Goal: Information Seeking & Learning: Learn about a topic

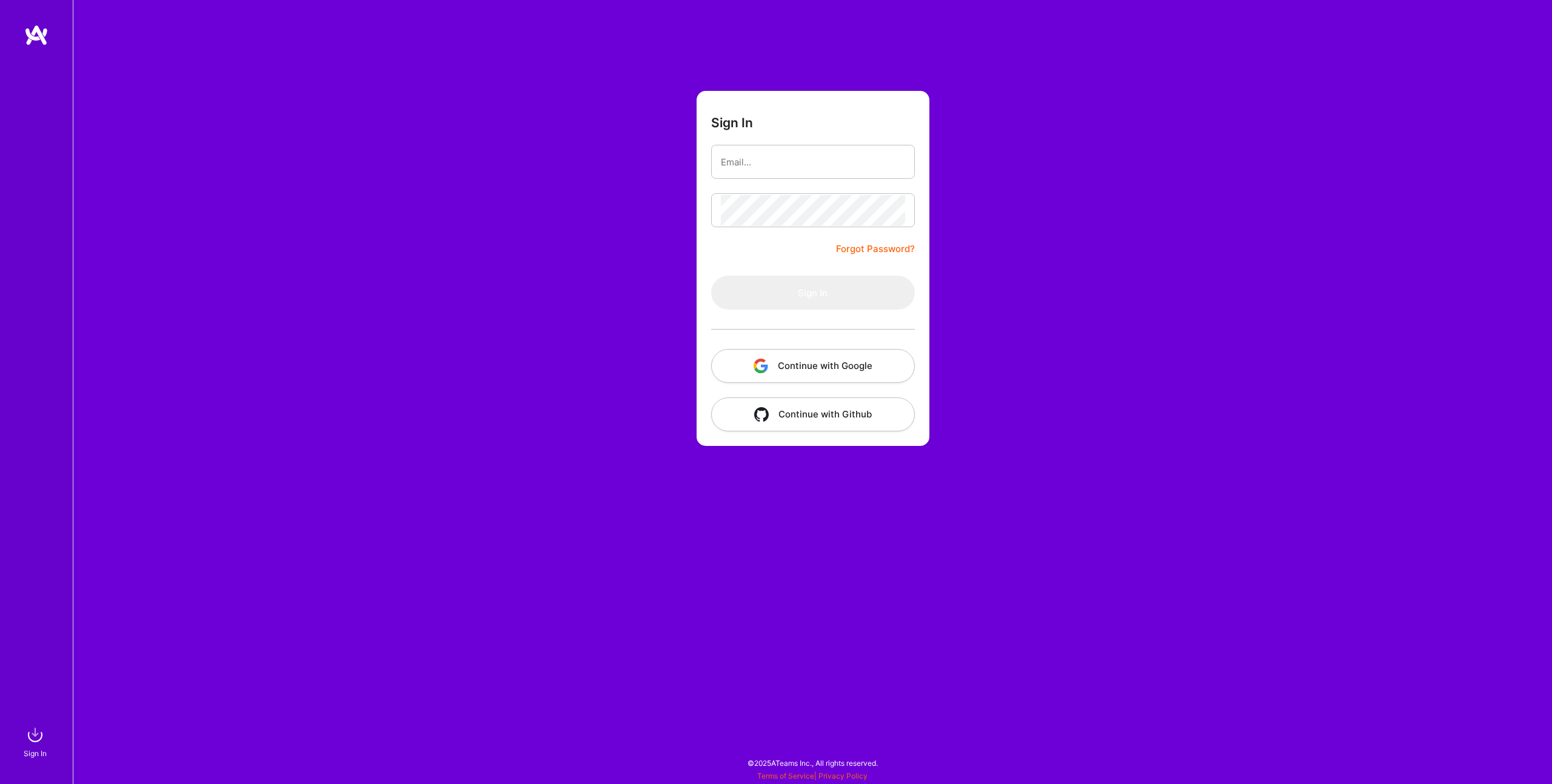
click at [808, 374] on button "Continue with Google" at bounding box center [813, 366] width 204 height 34
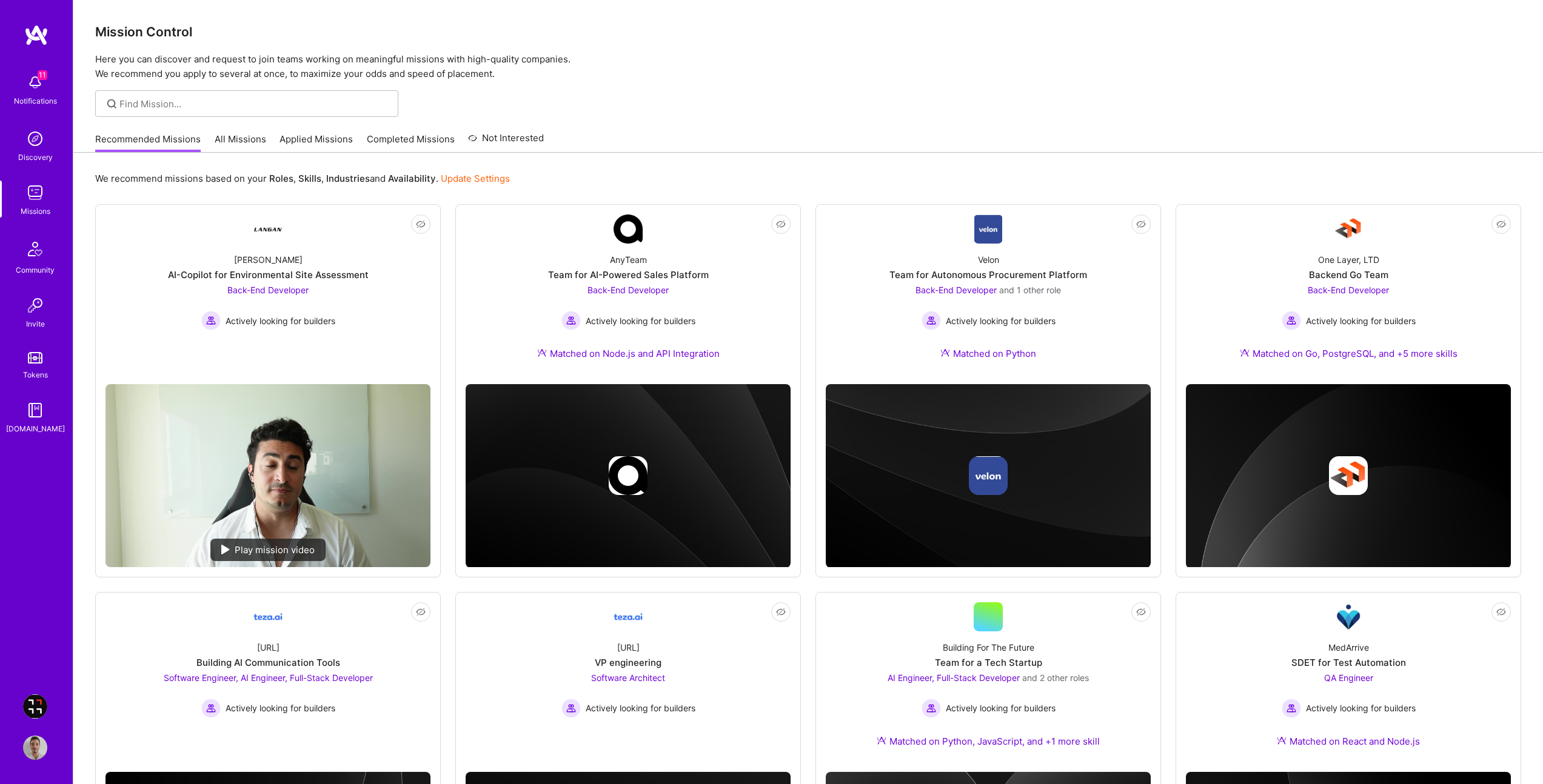
click at [41, 202] on img at bounding box center [35, 193] width 25 height 25
click at [251, 144] on link "All Missions" at bounding box center [241, 142] width 52 height 20
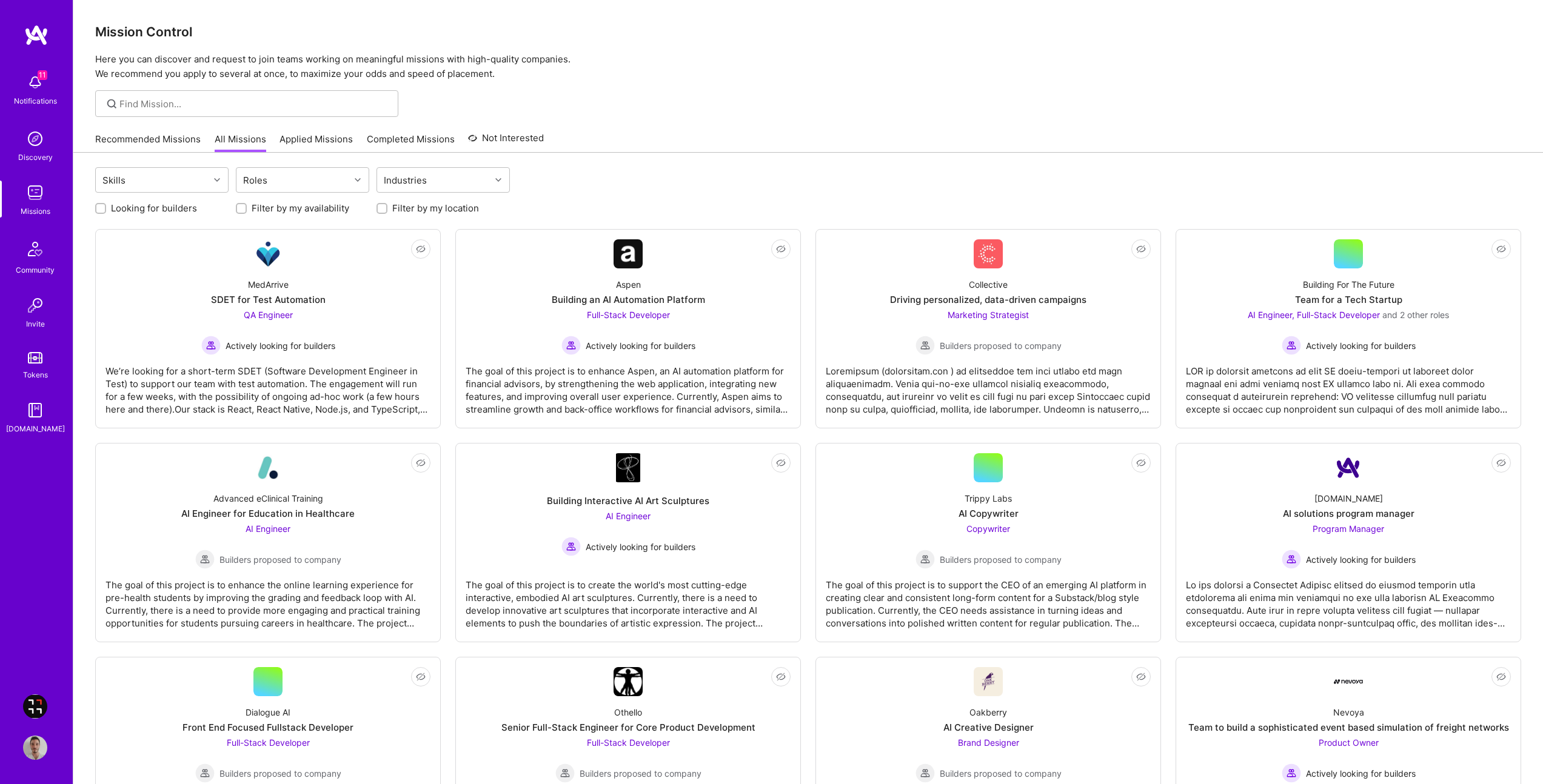
click at [417, 210] on label "Filter by my location" at bounding box center [435, 208] width 87 height 13
click at [387, 210] on input "Filter by my location" at bounding box center [383, 209] width 8 height 8
checkbox input "true"
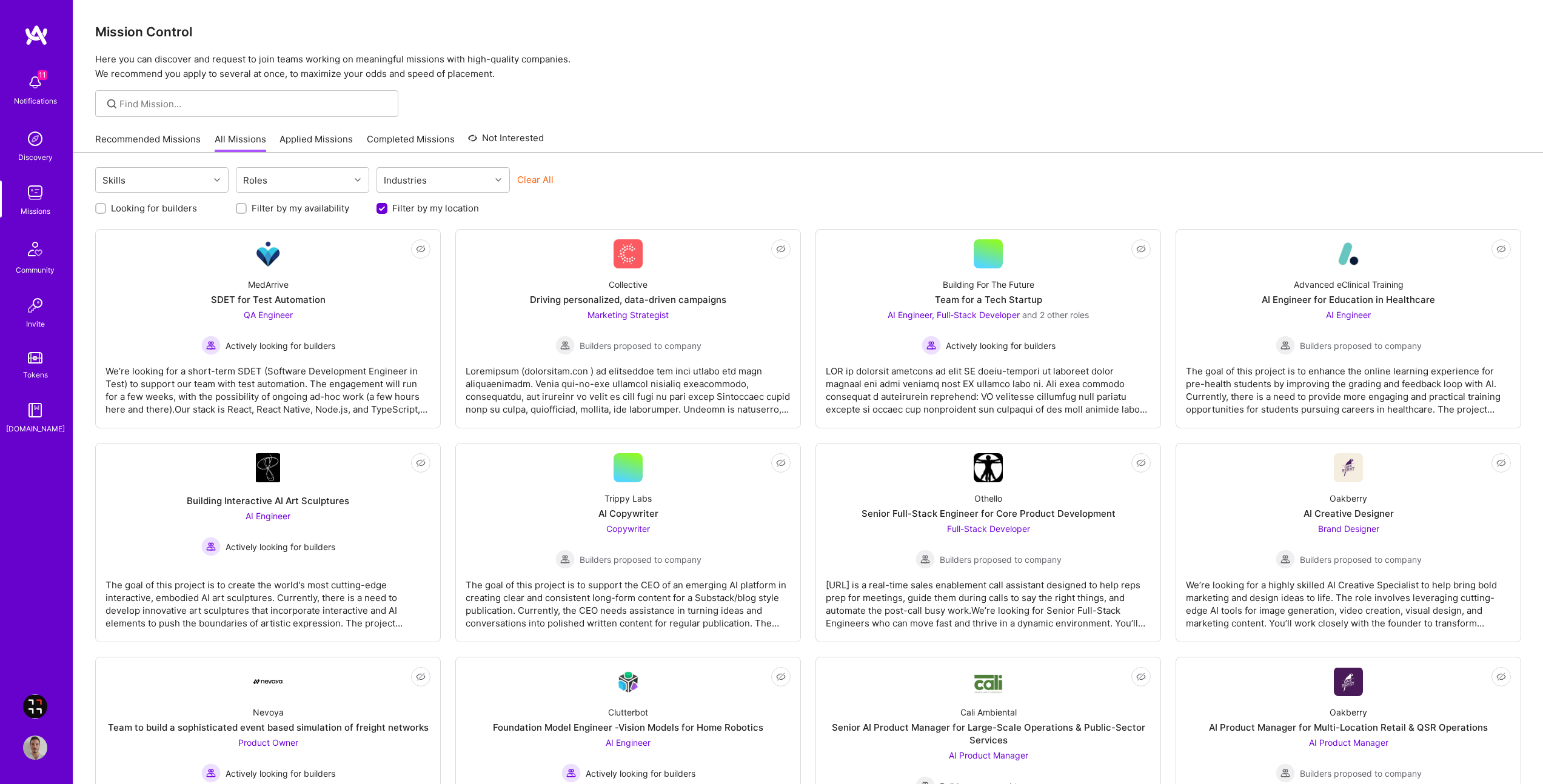
click at [159, 208] on label "Looking for builders" at bounding box center [154, 208] width 86 height 13
click at [106, 208] on input "Looking for builders" at bounding box center [102, 209] width 8 height 8
checkbox input "true"
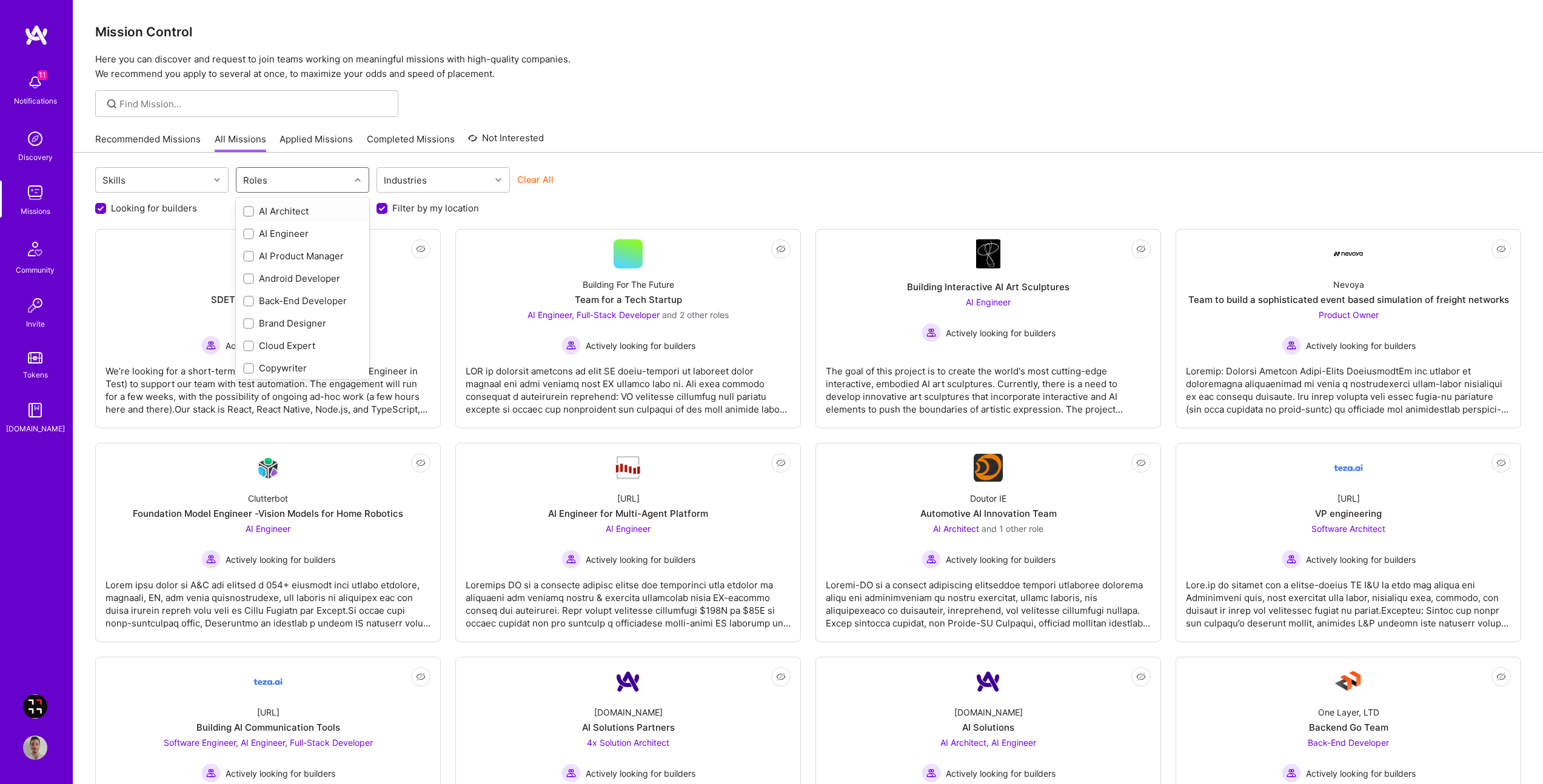
click at [309, 177] on div "Roles" at bounding box center [293, 180] width 113 height 25
type input "full"
checkbox input "true"
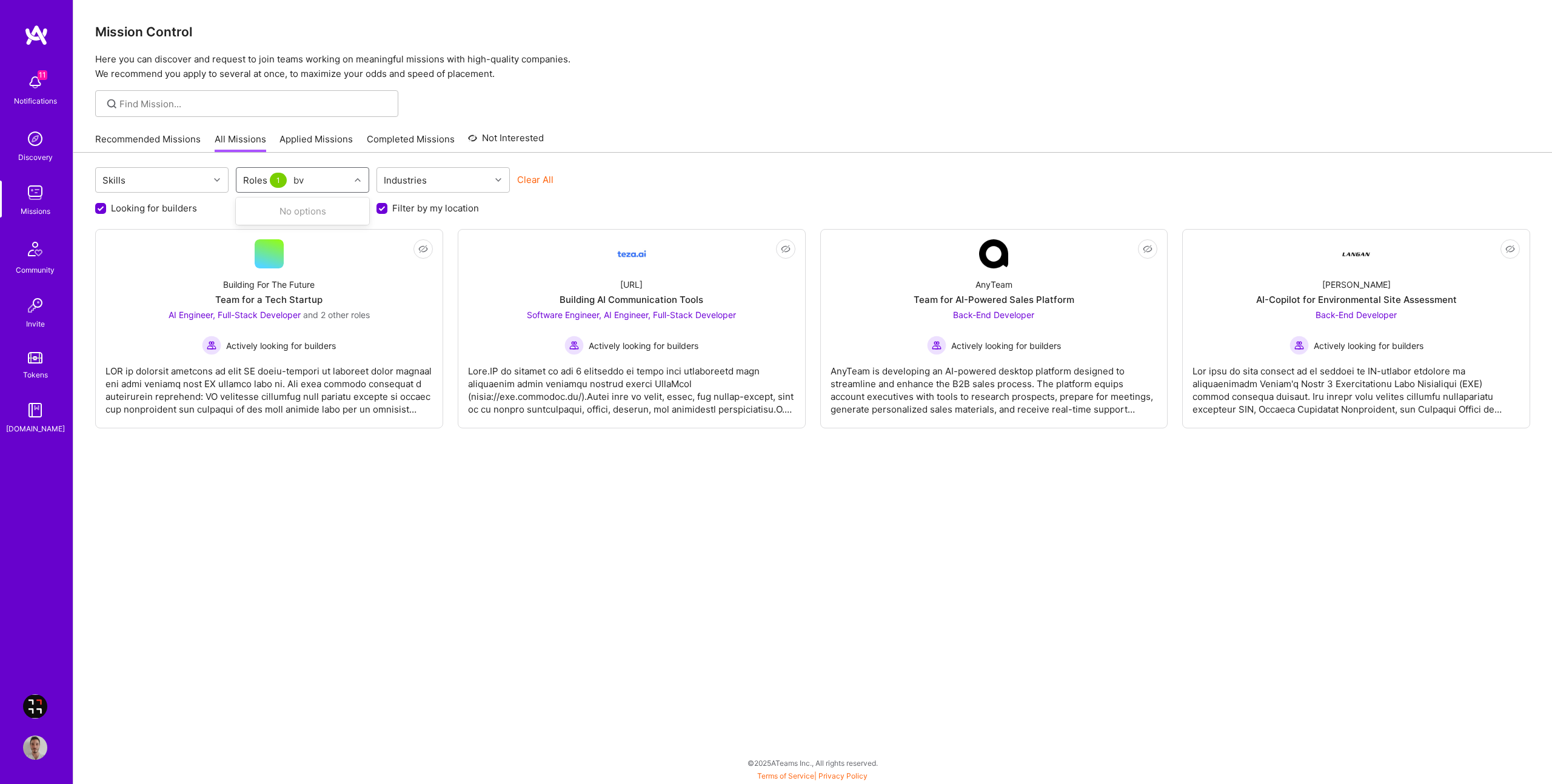
type input "b"
type input "back"
checkbox input "true"
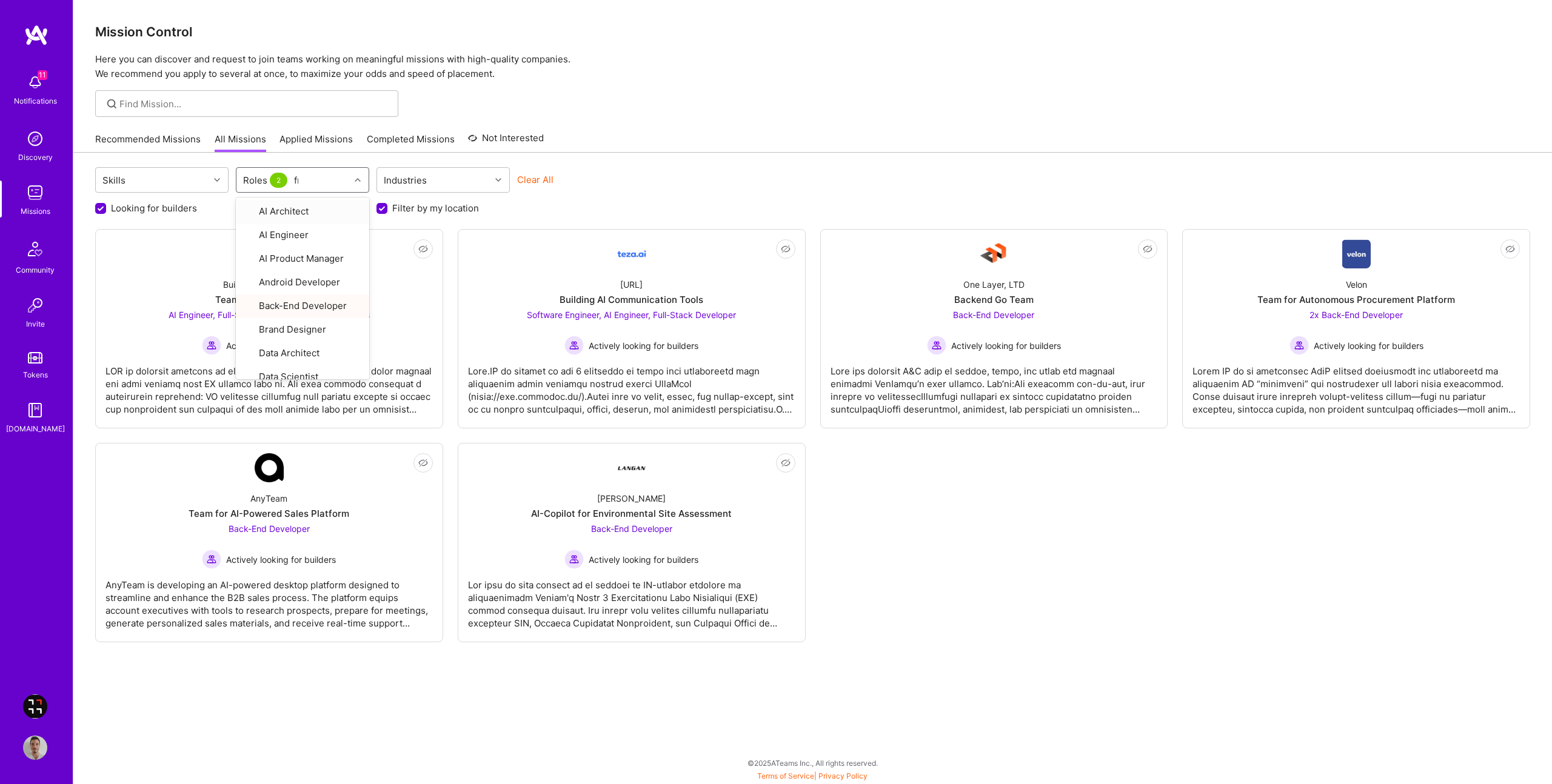
type input "fron"
checkbox input "true"
type input "sof"
checkbox input "true"
click at [755, 164] on div "Skills option Software Engineer, selected. option AI Architect focused, 1 of 29…" at bounding box center [813, 466] width 1478 height 627
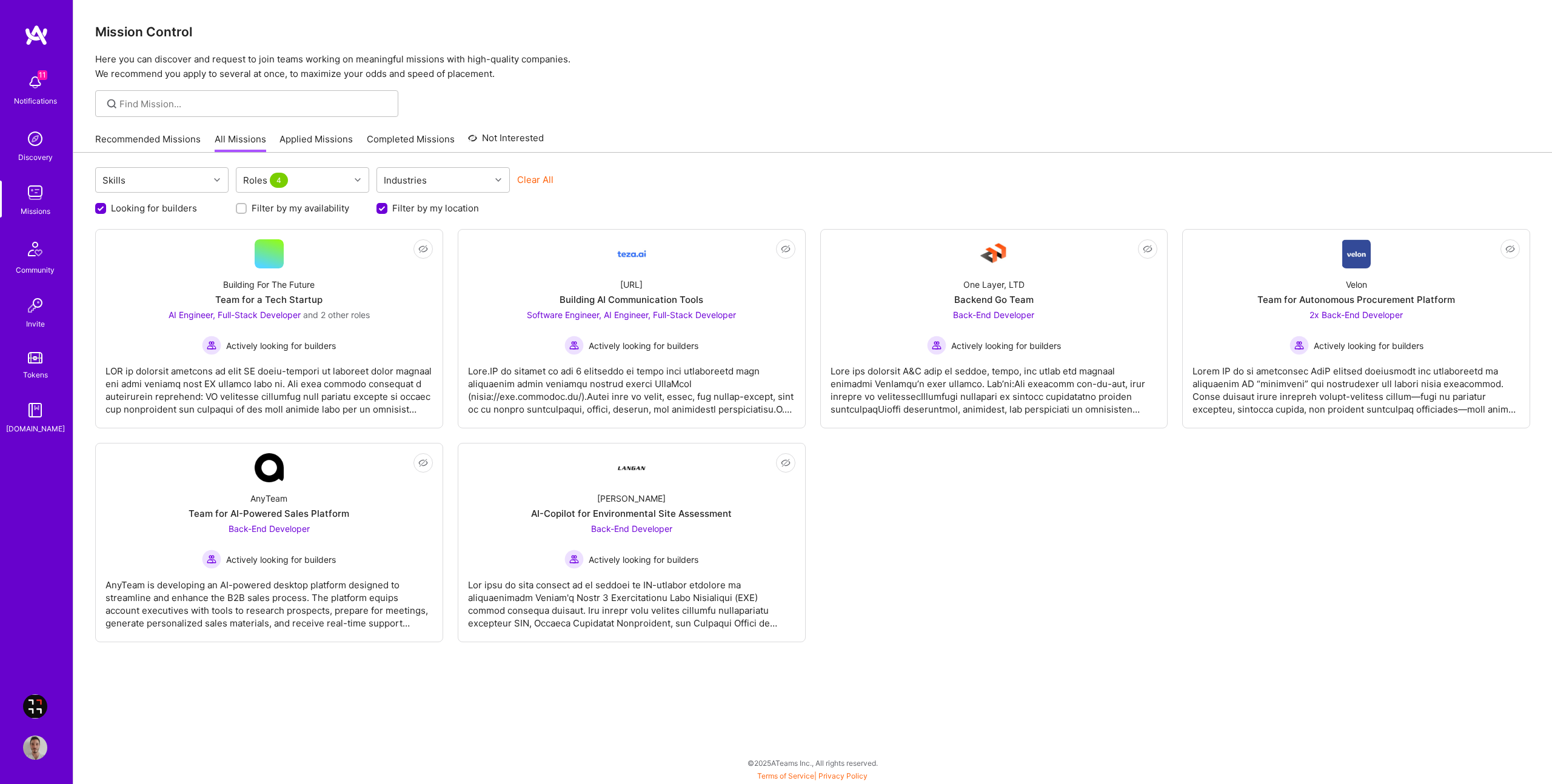
click at [1034, 516] on div "Not Interested Building For The Future Team for a Tech Startup AI Engineer, Ful…" at bounding box center [813, 436] width 1435 height 413
drag, startPoint x: 1317, startPoint y: 338, endPoint x: 1157, endPoint y: 311, distance: 162.3
drag, startPoint x: 686, startPoint y: 513, endPoint x: 606, endPoint y: 491, distance: 83.0
drag, startPoint x: 314, startPoint y: 521, endPoint x: 331, endPoint y: 457, distance: 66.2
click at [1060, 489] on div "Not Interested Building For The Future Team for a Tech Startup AI Engineer, Ful…" at bounding box center [813, 436] width 1435 height 413
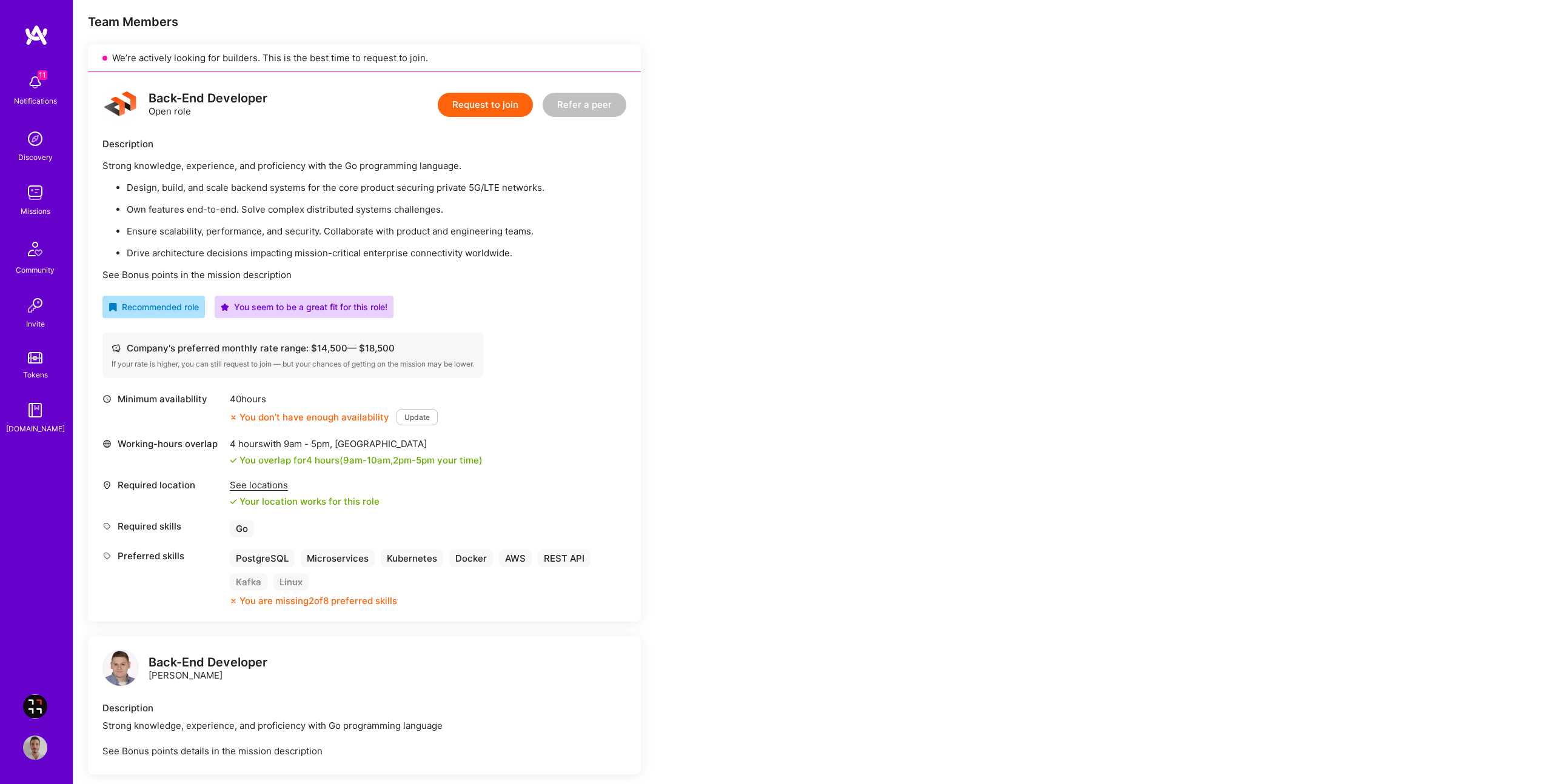
scroll to position [179, 0]
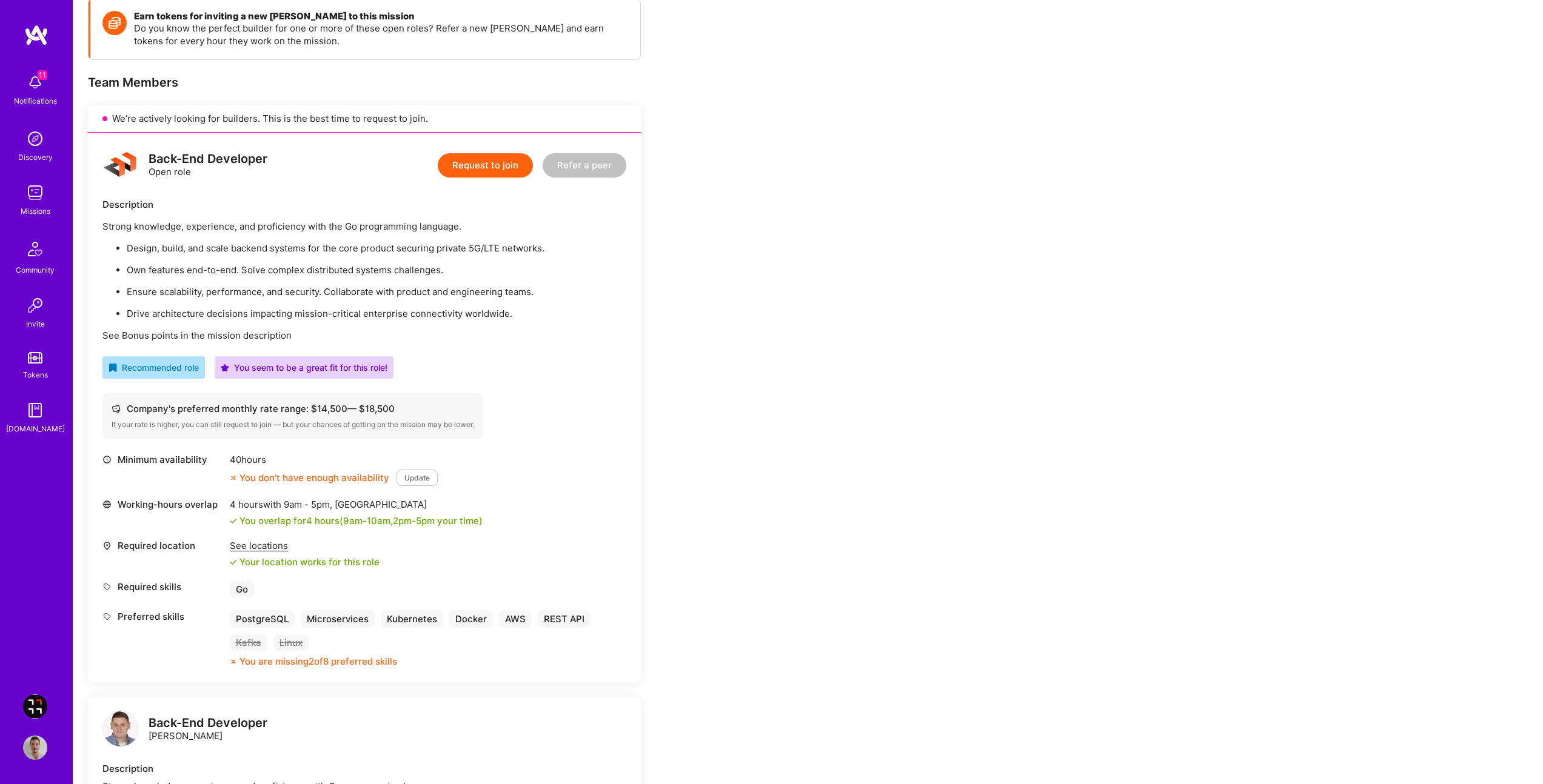
click at [745, 423] on div "Earn tokens for inviting a new A.Teamer to this mission Do you know the perfect…" at bounding box center [451, 736] width 728 height 1475
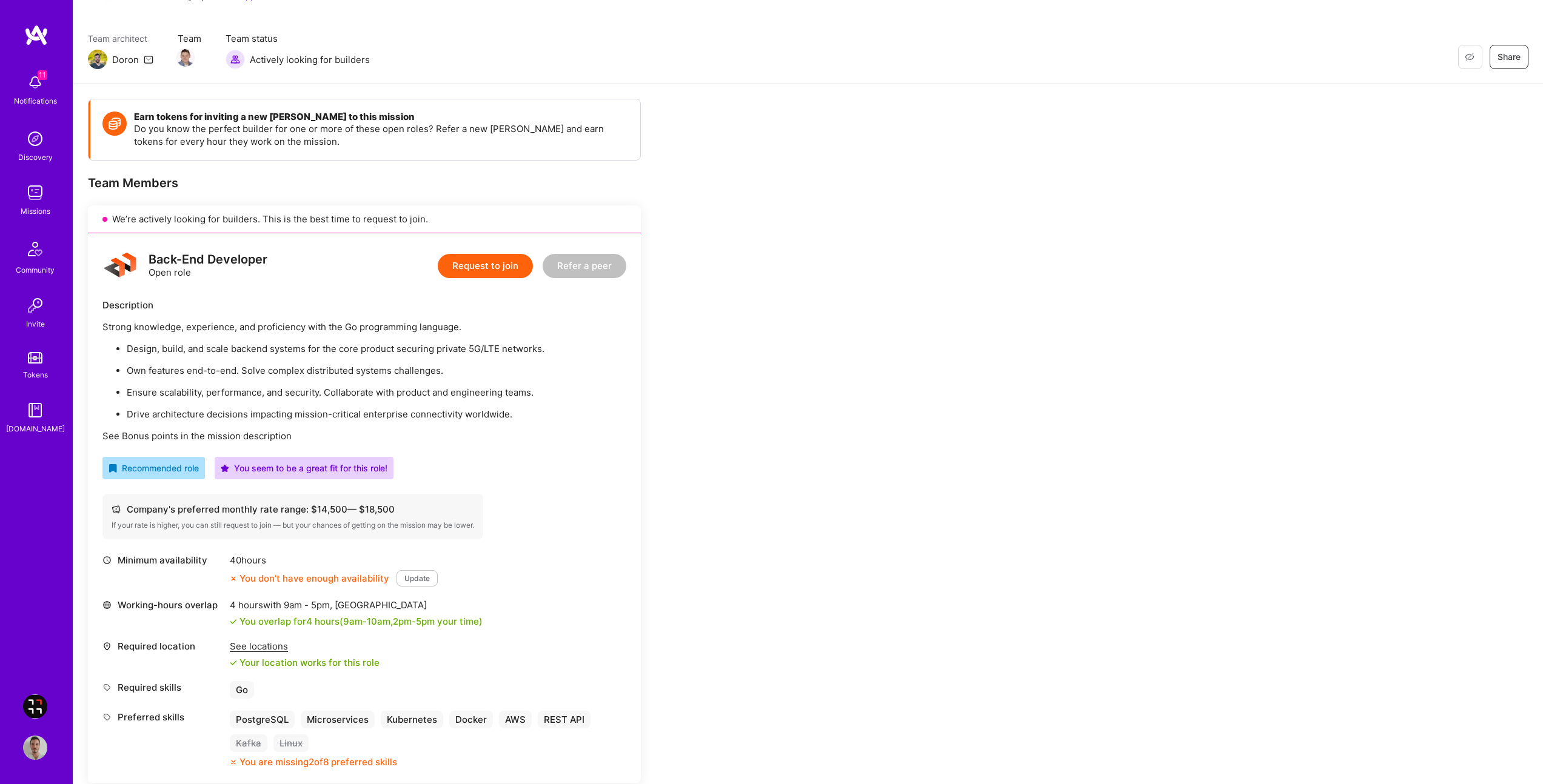
scroll to position [0, 0]
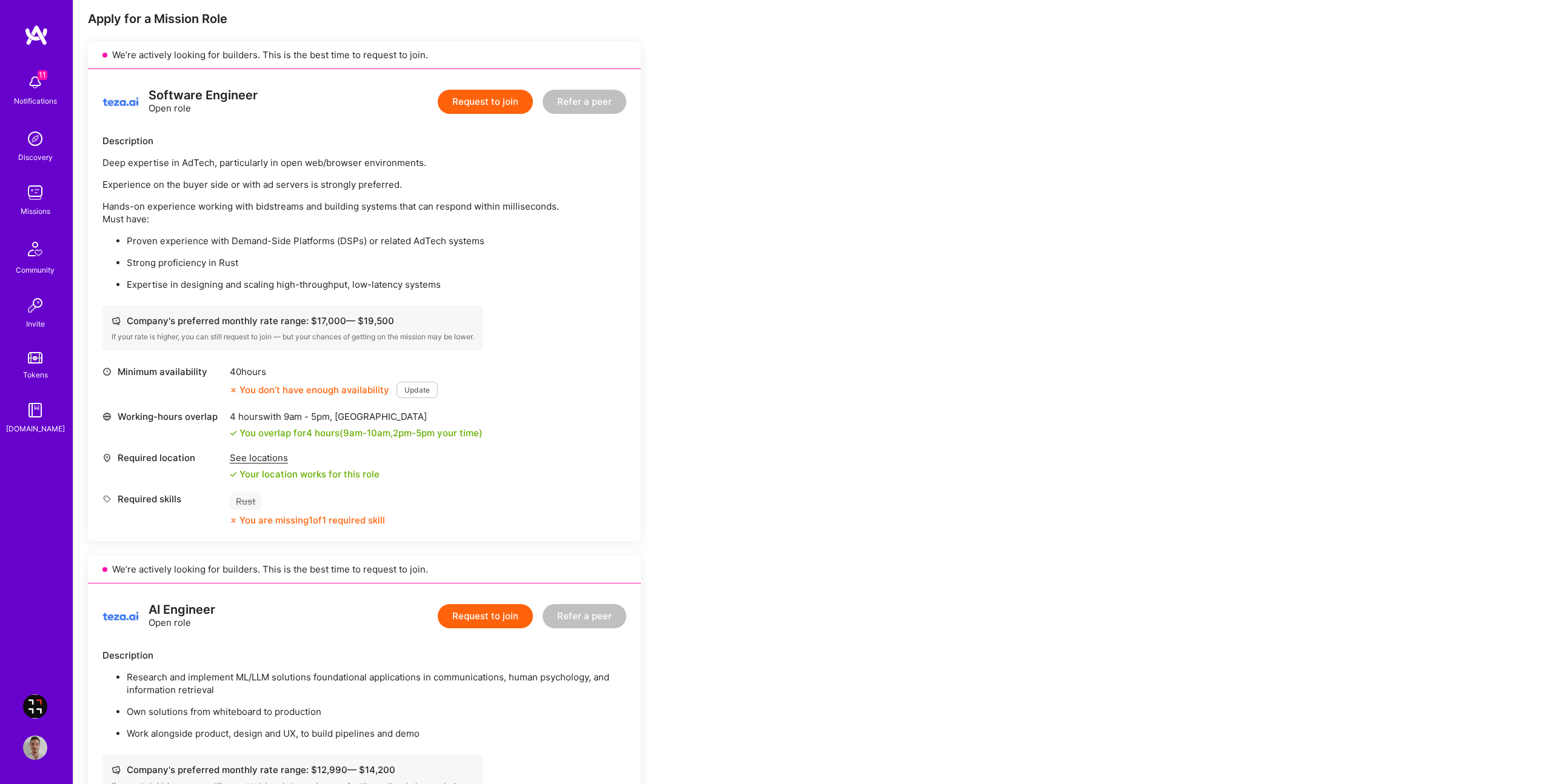
scroll to position [240, 0]
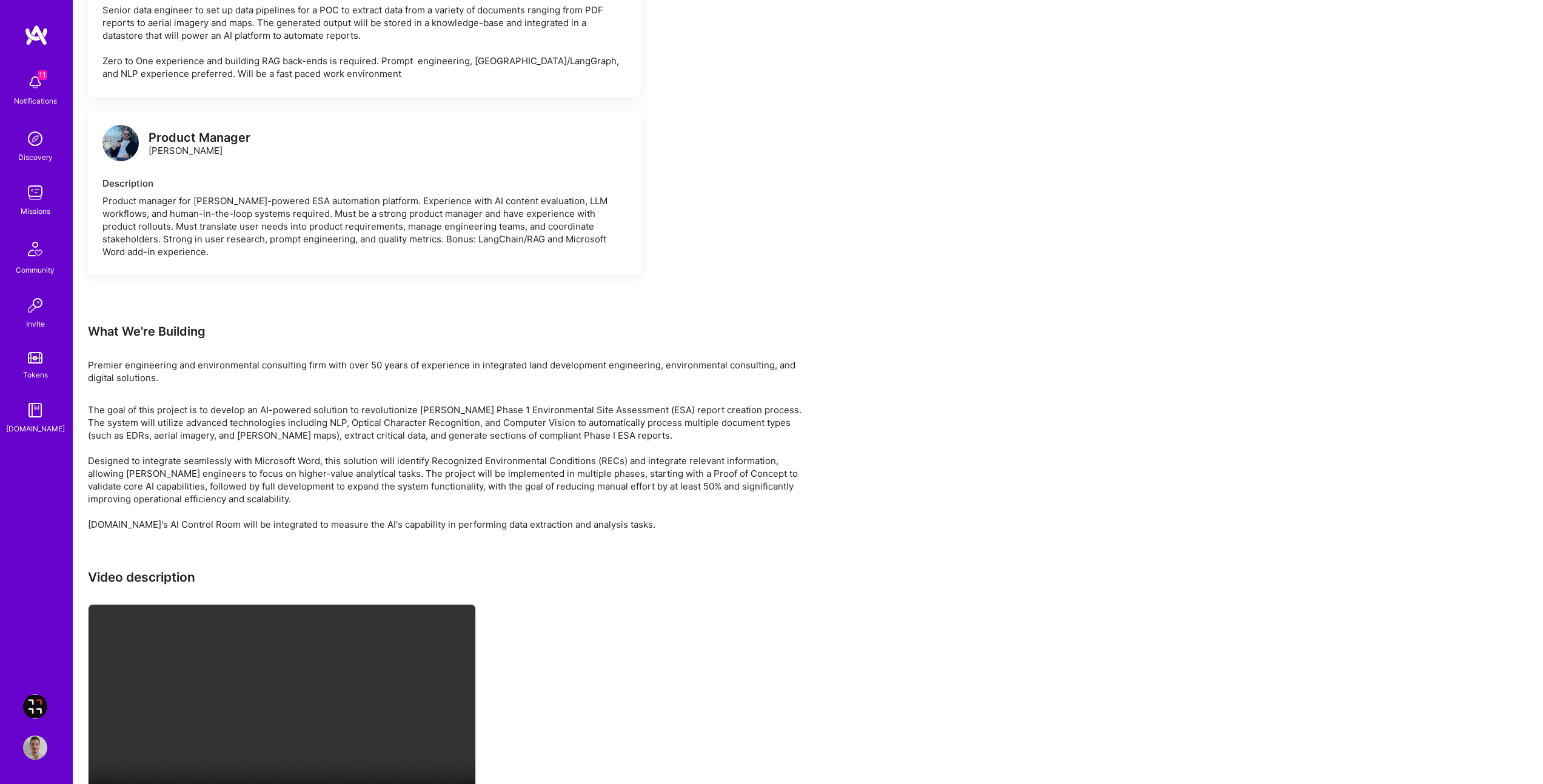
scroll to position [1953, 0]
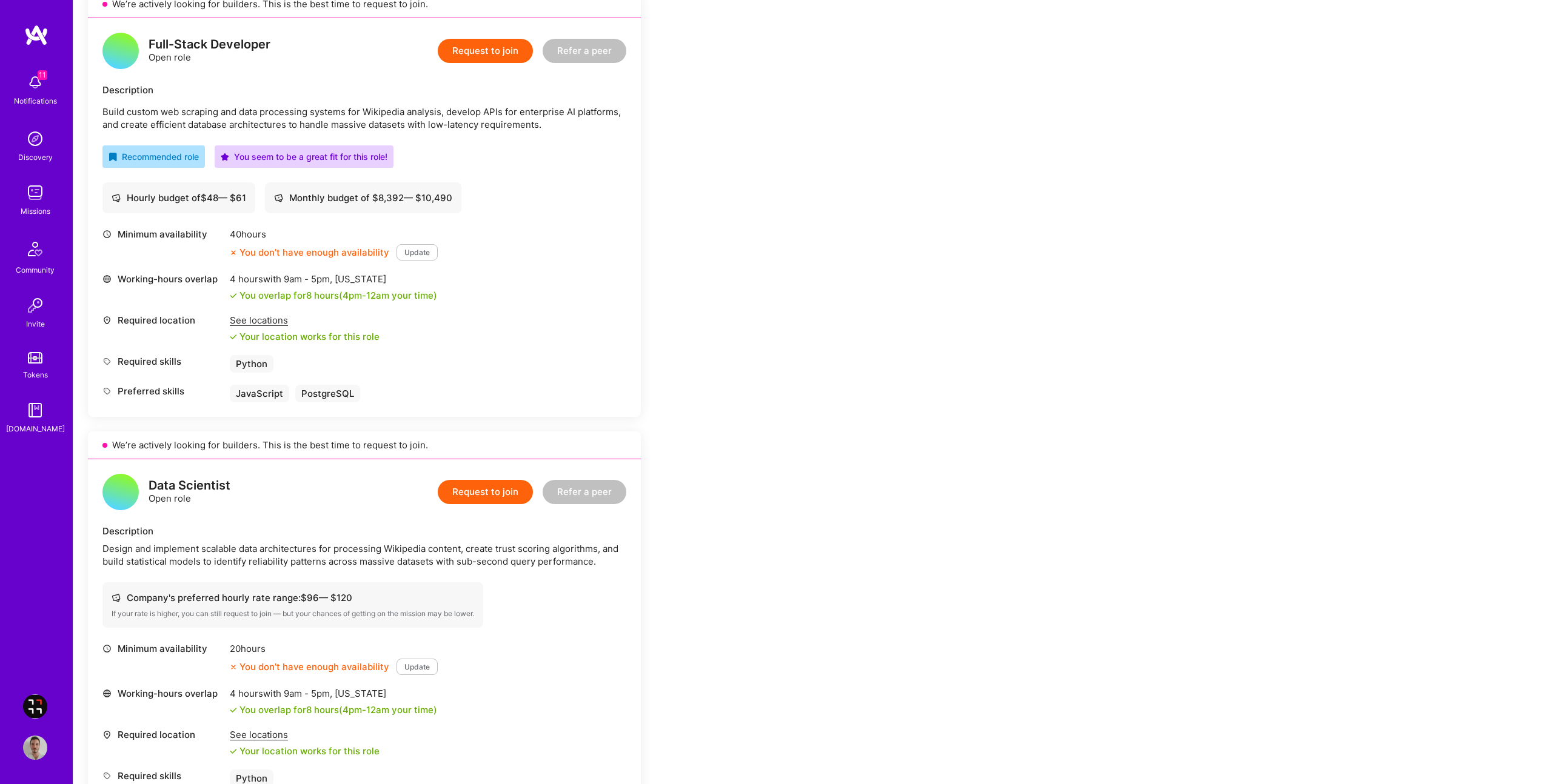
scroll to position [104, 0]
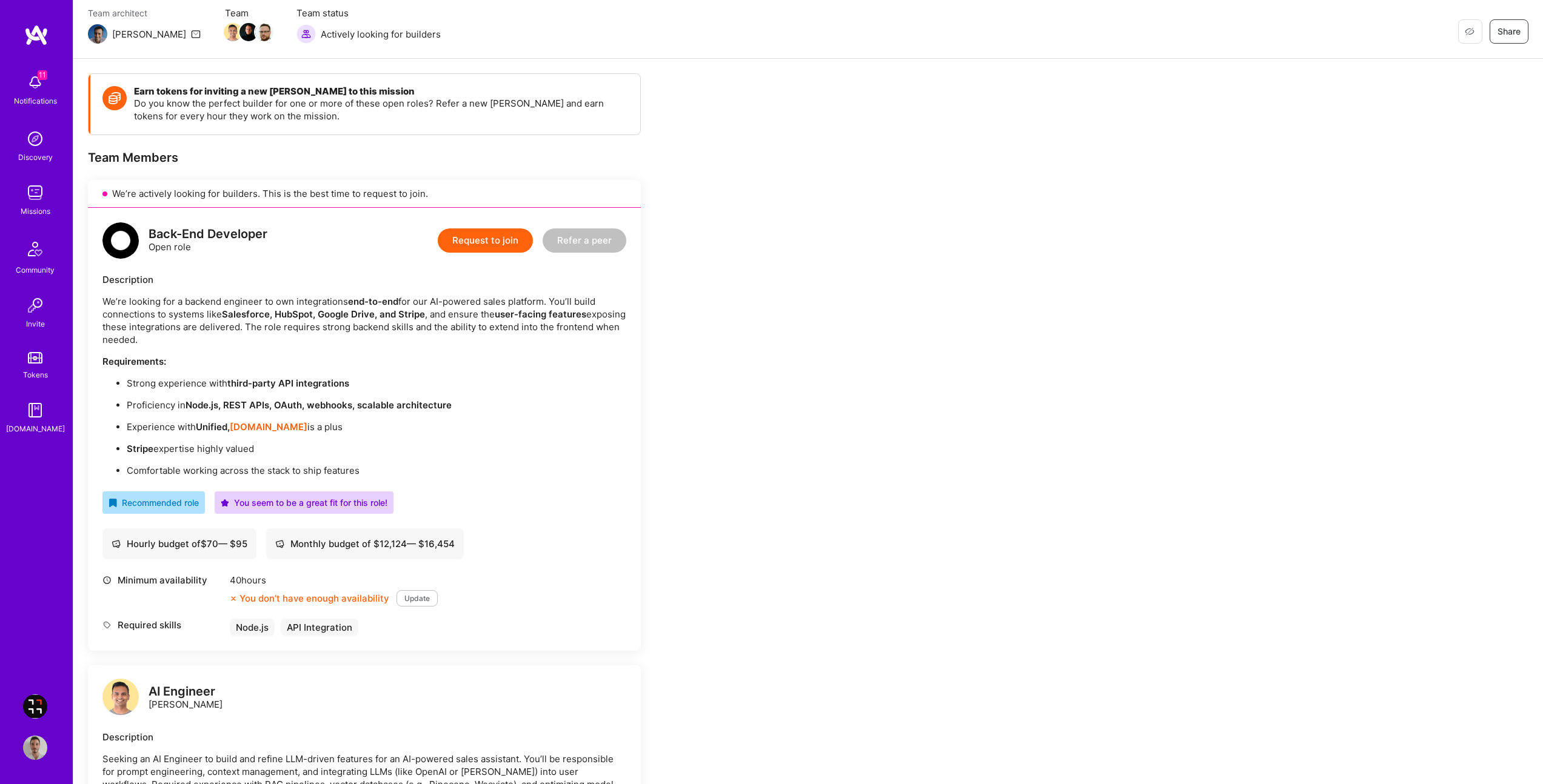
scroll to position [104, 0]
click at [601, 415] on ul "Strong experience with third-party API integrations Proficiency in Node.js, RES…" at bounding box center [364, 426] width 524 height 100
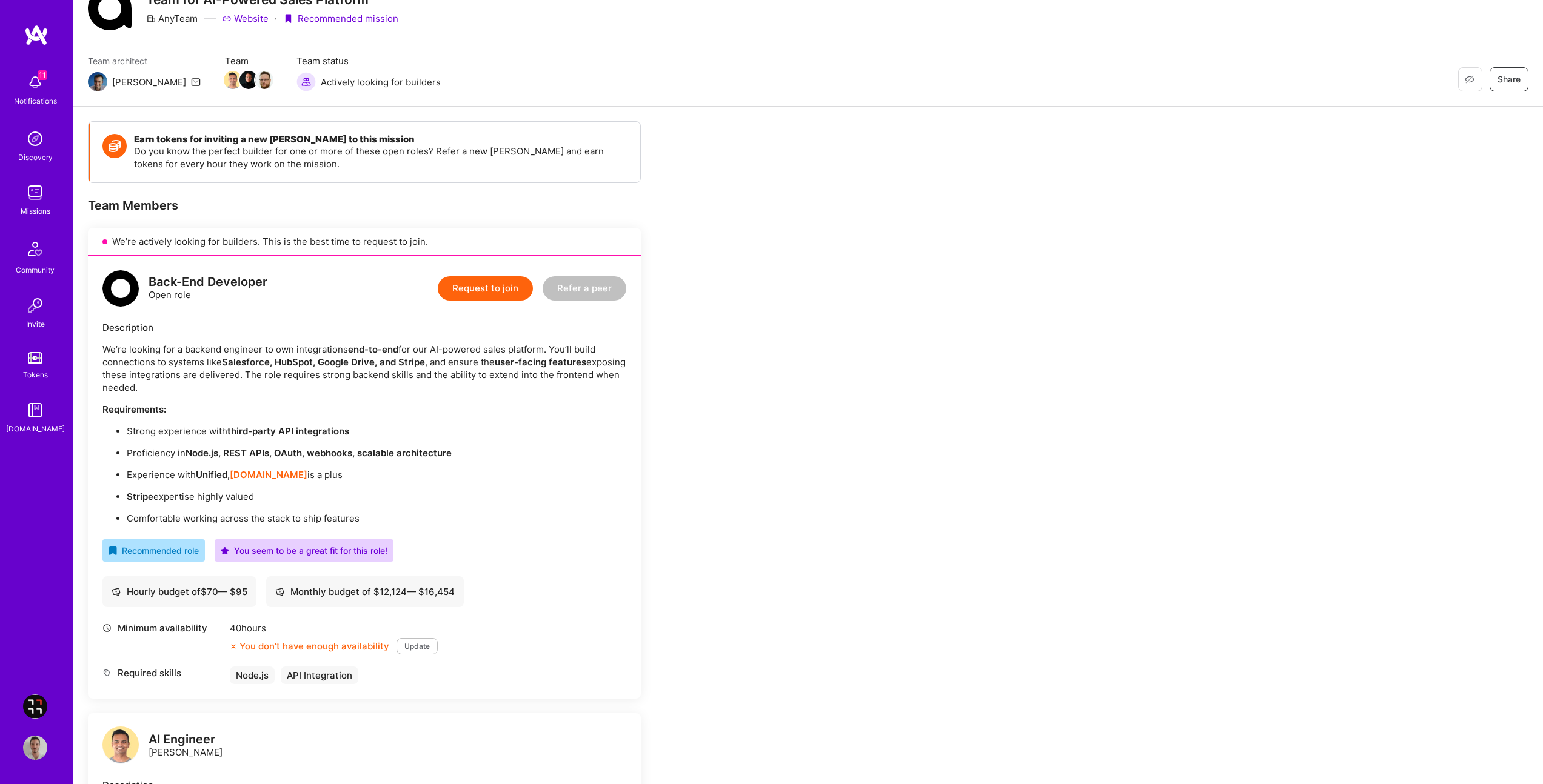
scroll to position [0, 0]
